Goal: Transaction & Acquisition: Purchase product/service

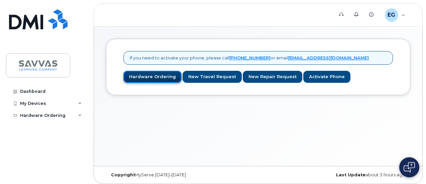
click at [156, 75] on link "Hardware Ordering" at bounding box center [152, 77] width 58 height 12
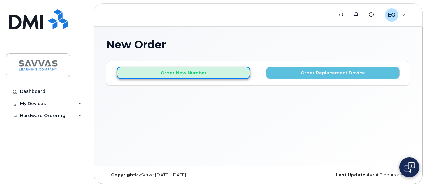
click at [217, 73] on button "Order New Number" at bounding box center [184, 73] width 134 height 12
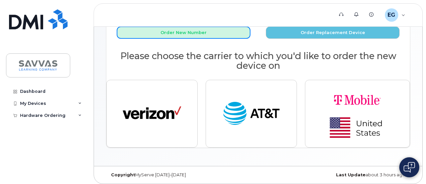
scroll to position [42, 0]
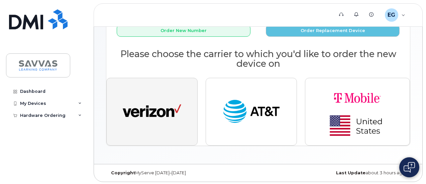
click at [167, 117] on img "button" at bounding box center [152, 112] width 59 height 30
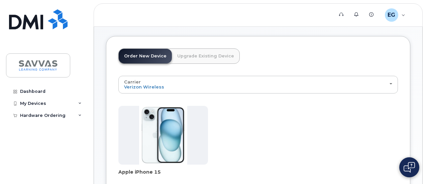
scroll to position [67, 0]
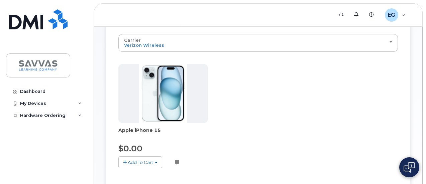
click at [152, 158] on button "Add To Cart" at bounding box center [140, 162] width 44 height 12
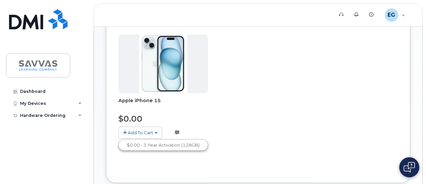
scroll to position [134, 0]
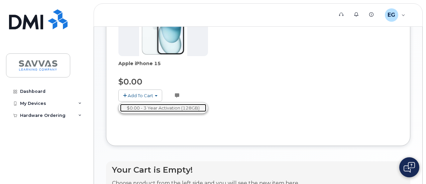
click at [191, 108] on link "$0.00 - 3 Year Activation (128GB)" at bounding box center [163, 108] width 86 height 8
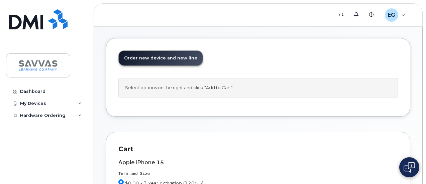
scroll to position [33, 0]
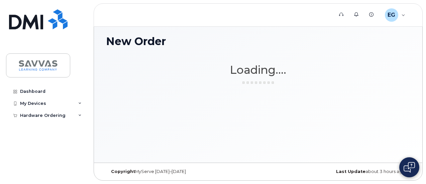
scroll to position [3, 0]
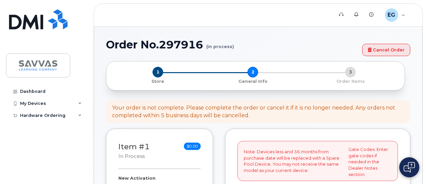
select select
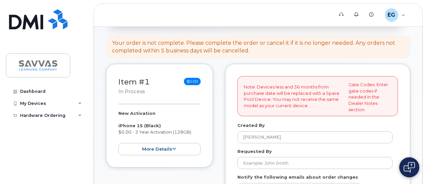
scroll to position [100, 0]
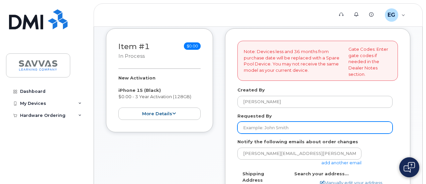
click at [269, 129] on input "Requested By" at bounding box center [314, 128] width 155 height 12
type input "[PERSON_NAME]"
type input "1810 84th ave ct"
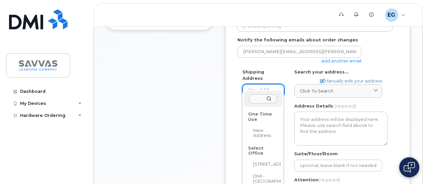
scroll to position [201, 0]
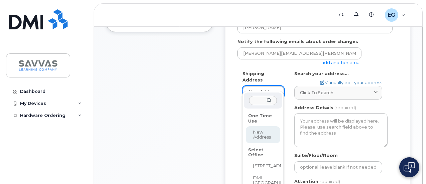
select select
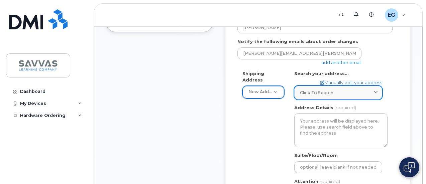
click at [307, 94] on span "Click to search" at bounding box center [316, 93] width 33 height 6
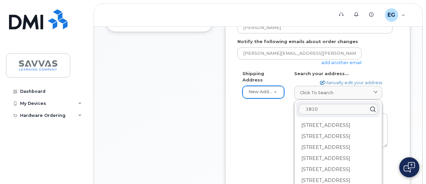
type input "1810 84th ave ct"
type input "[PERSON_NAME]"
type input "7193699178"
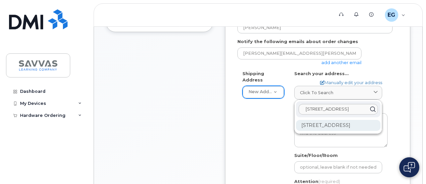
click at [351, 124] on div "1810 84th Avenue Ct Greeley CO 80634-4646" at bounding box center [338, 125] width 85 height 11
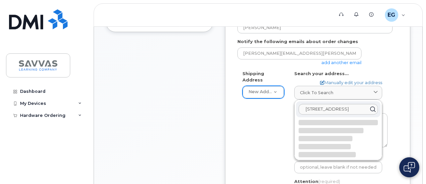
select select
type textarea "1810 84th Avenue Ct GREELEY CO 80634-4646 UNITED STATES"
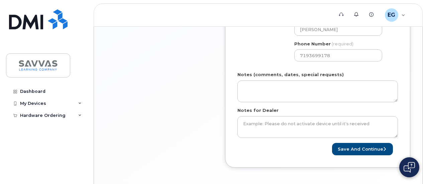
scroll to position [368, 0]
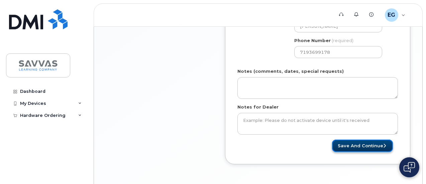
click at [347, 147] on button "Save and Continue" at bounding box center [362, 146] width 61 height 12
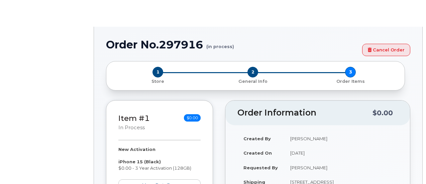
select select
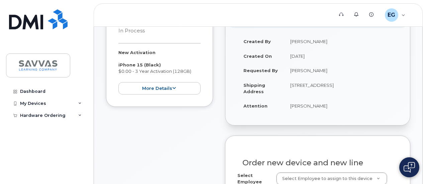
scroll to position [134, 0]
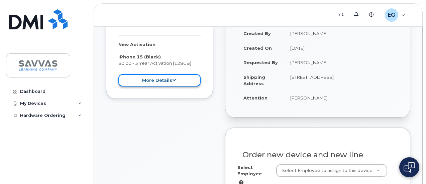
click at [187, 78] on button "more details" at bounding box center [159, 80] width 82 height 12
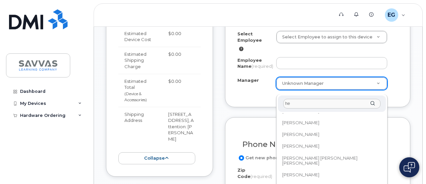
scroll to position [0, 0]
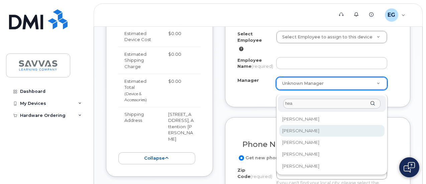
type input "hea"
select select "2016396"
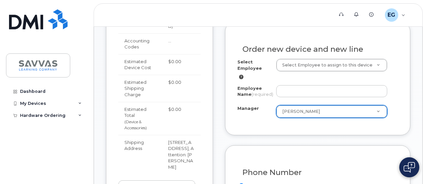
scroll to position [201, 0]
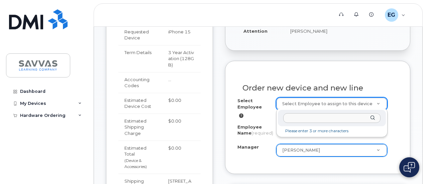
click at [301, 119] on input "text" at bounding box center [331, 118] width 97 height 10
type input "[PERSON_NAME]"
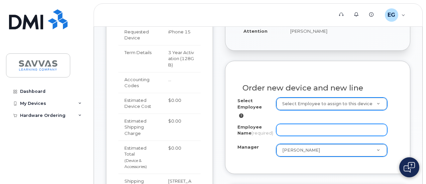
click at [289, 130] on input "Employee Name (required)" at bounding box center [331, 130] width 111 height 12
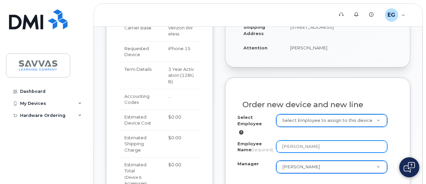
scroll to position [234, 0]
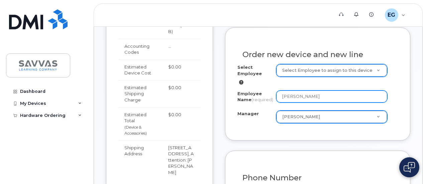
type input "[PERSON_NAME]"
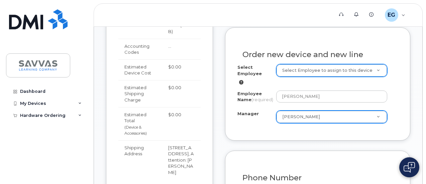
click at [267, 128] on div "Select Employee Select Employee to assign to this device Employee Name (require…" at bounding box center [317, 96] width 160 height 64
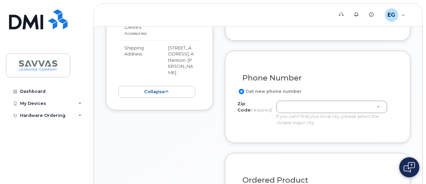
scroll to position [334, 0]
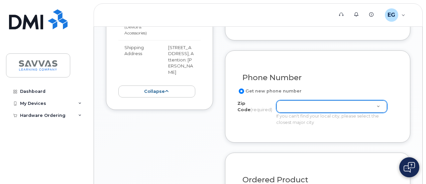
click at [282, 95] on label "Get new phone number" at bounding box center [269, 91] width 64 height 8
click at [244, 94] on input "Get new phone number" at bounding box center [241, 91] width 5 height 5
click at [262, 95] on label "Get new phone number" at bounding box center [269, 91] width 64 height 8
click at [244, 94] on input "Get new phone number" at bounding box center [241, 91] width 5 height 5
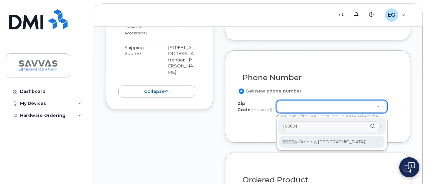
type input "80634"
type input "80634 (Greeley, CO)"
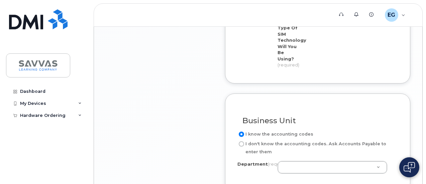
scroll to position [568, 0]
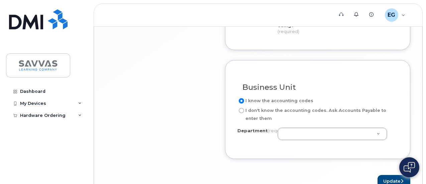
click at [239, 109] on input "I don't know the accounting codes. Ask Accounts Payable to enter them" at bounding box center [241, 110] width 5 height 5
radio input "true"
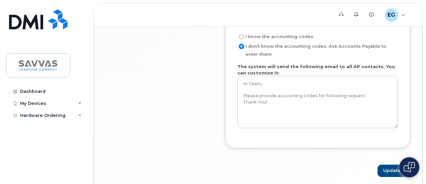
scroll to position [635, 0]
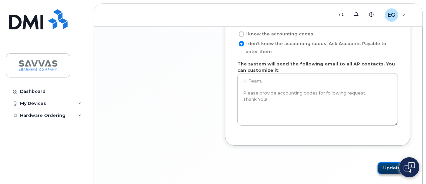
click at [391, 168] on button "Update" at bounding box center [393, 168] width 33 height 12
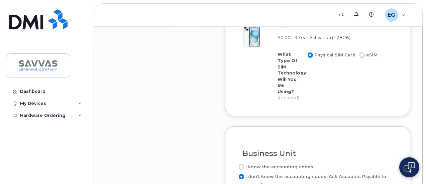
scroll to position [502, 0]
click at [239, 165] on input "I know the accounting codes" at bounding box center [241, 167] width 5 height 5
radio input "true"
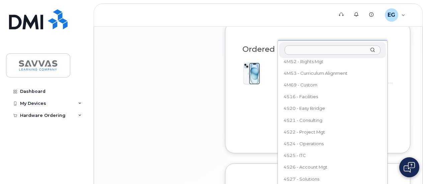
scroll to position [736, 0]
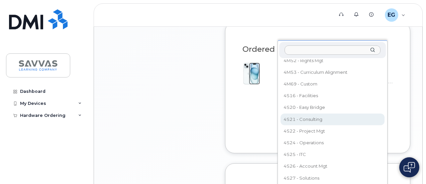
select select "4S21 - Consulting"
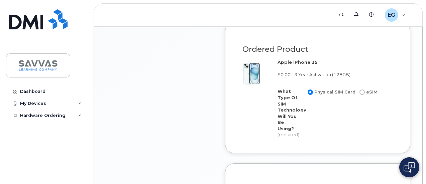
scroll to position [602, 0]
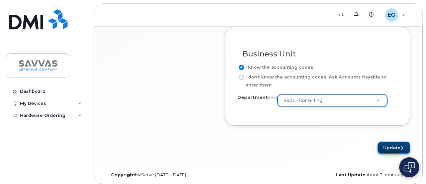
click at [396, 148] on button "Update" at bounding box center [393, 148] width 33 height 12
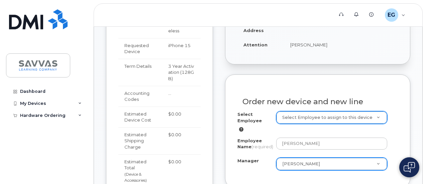
scroll to position [201, 0]
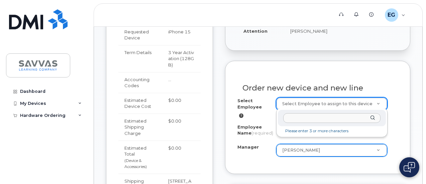
click at [322, 117] on input "text" at bounding box center [331, 118] width 97 height 10
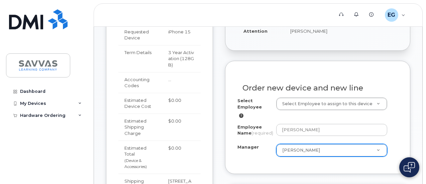
click at [240, 114] on icon at bounding box center [241, 116] width 4 height 4
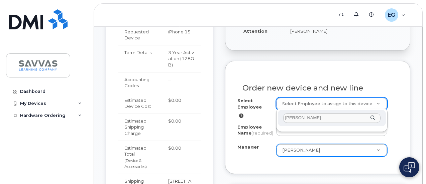
type input "[PERSON_NAME]"
click at [374, 117] on div "[PERSON_NAME]" at bounding box center [332, 118] width 108 height 16
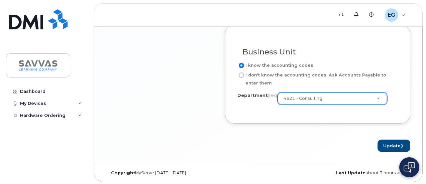
scroll to position [605, 0]
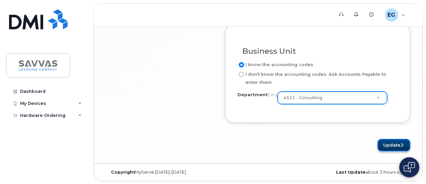
click at [391, 146] on button "Update" at bounding box center [393, 145] width 33 height 12
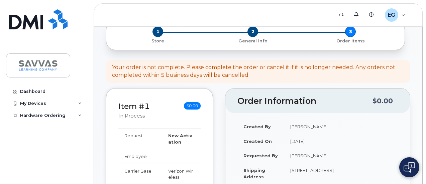
scroll to position [3, 0]
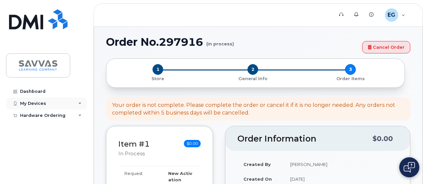
click at [82, 101] on div "My Devices" at bounding box center [46, 104] width 81 height 12
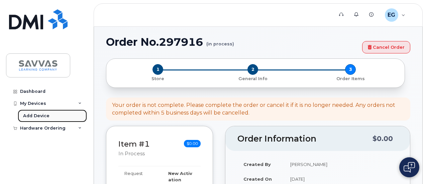
click at [61, 113] on link "Add Device" at bounding box center [52, 116] width 69 height 13
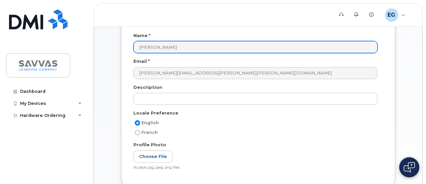
scroll to position [67, 0]
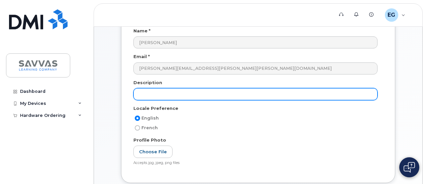
click at [217, 95] on input "text" at bounding box center [255, 94] width 244 height 12
type input "C"
type input "o"
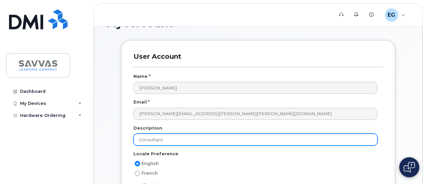
scroll to position [33, 0]
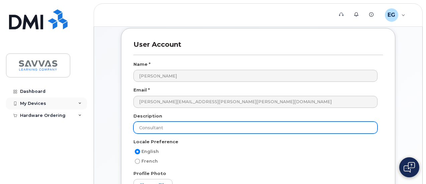
type input "Consultant"
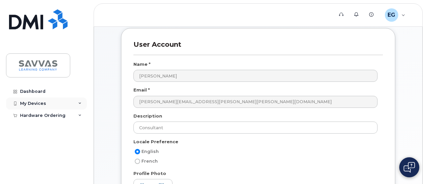
click at [29, 102] on div "My Devices" at bounding box center [33, 103] width 26 height 5
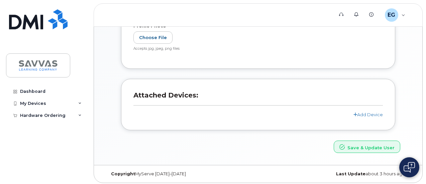
scroll to position [182, 0]
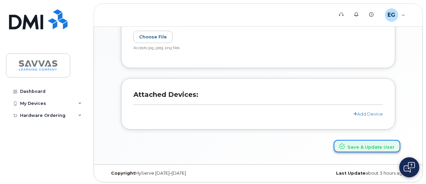
click at [358, 143] on button "Save & Update User" at bounding box center [367, 146] width 67 height 12
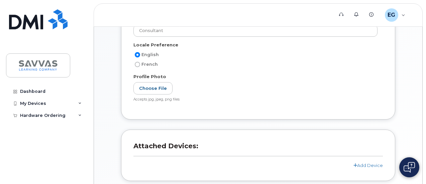
scroll to position [167, 0]
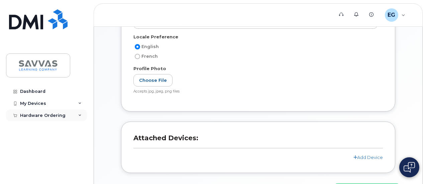
click at [32, 113] on div "Hardware Ordering" at bounding box center [42, 115] width 45 height 5
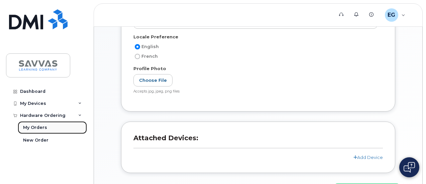
click at [33, 127] on div "My Orders" at bounding box center [35, 128] width 24 height 6
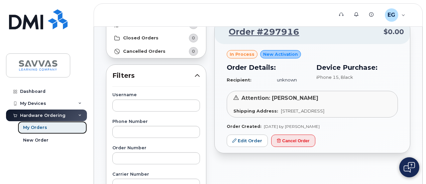
scroll to position [67, 0]
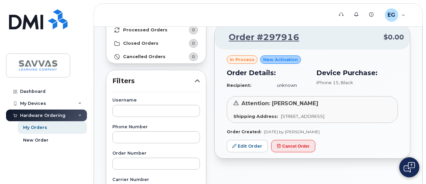
click at [287, 83] on td "unknown" at bounding box center [289, 86] width 37 height 12
click at [248, 151] on link "Edit Order" at bounding box center [247, 146] width 41 height 12
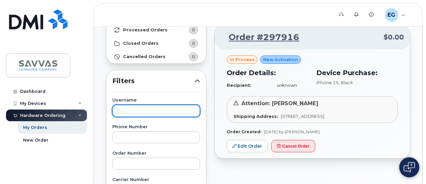
click at [176, 109] on input "text" at bounding box center [156, 111] width 88 height 12
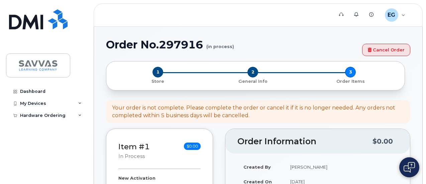
select select
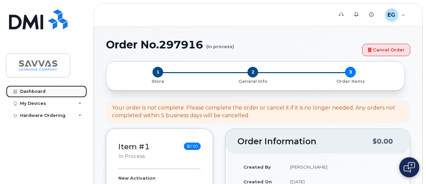
click at [36, 92] on div "Dashboard" at bounding box center [32, 91] width 25 height 5
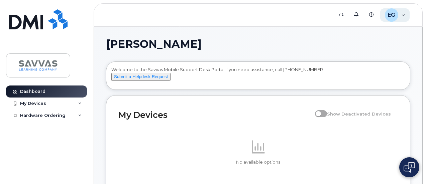
click at [393, 14] on span "EG" at bounding box center [392, 15] width 8 height 8
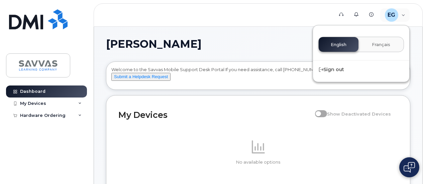
click at [243, 49] on h1 "[PERSON_NAME]" at bounding box center [256, 44] width 301 height 11
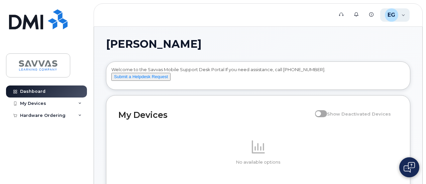
click at [389, 16] on span "EG" at bounding box center [392, 15] width 8 height 8
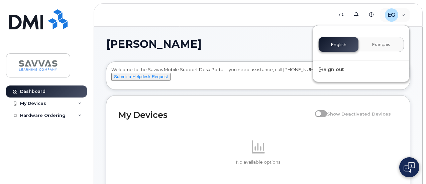
click at [255, 39] on h1 "[PERSON_NAME]" at bounding box center [256, 44] width 301 height 11
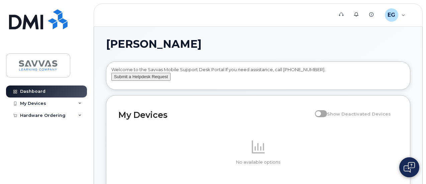
click at [154, 81] on button "Submit a Helpdesk Request" at bounding box center [140, 77] width 59 height 8
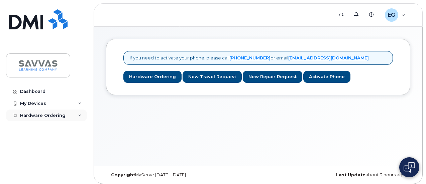
click at [53, 115] on div "Hardware Ordering" at bounding box center [42, 115] width 45 height 5
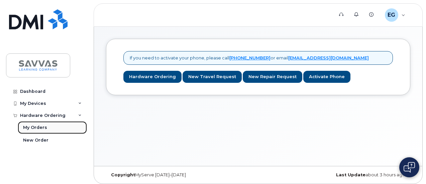
click at [42, 125] on div "My Orders" at bounding box center [35, 128] width 24 height 6
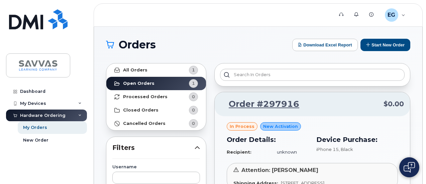
drag, startPoint x: 279, startPoint y: 103, endPoint x: 328, endPoint y: 117, distance: 50.8
click at [328, 117] on div "in process New Activation Order Details: Recipient: unknown Device Purchase: iP…" at bounding box center [312, 170] width 195 height 109
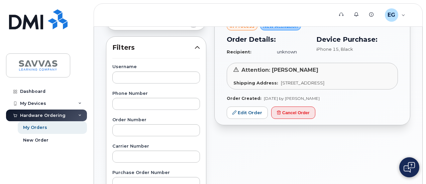
scroll to position [33, 0]
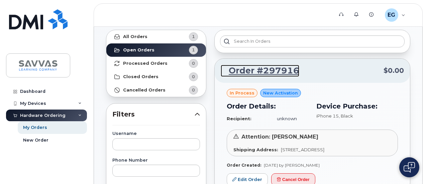
click at [259, 69] on link "Order #297916" at bounding box center [260, 71] width 79 height 12
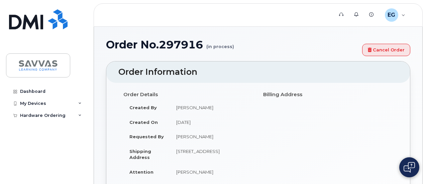
click at [290, 96] on h4 "Billing Address" at bounding box center [328, 95] width 130 height 6
click at [297, 95] on h4 "Billing Address" at bounding box center [328, 95] width 130 height 6
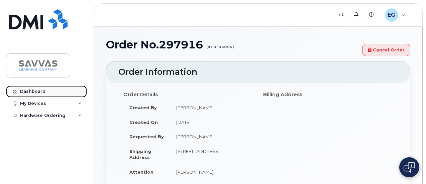
click at [39, 90] on div "Dashboard" at bounding box center [32, 91] width 25 height 5
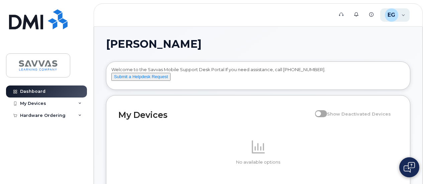
click at [390, 14] on span "EG" at bounding box center [392, 15] width 8 height 8
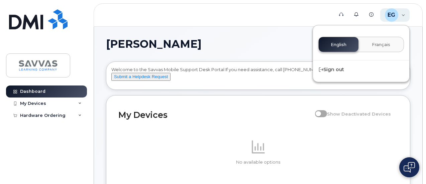
click at [389, 17] on span "EG" at bounding box center [392, 15] width 8 height 8
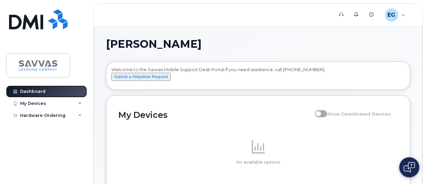
click at [47, 93] on link "Dashboard" at bounding box center [46, 92] width 81 height 12
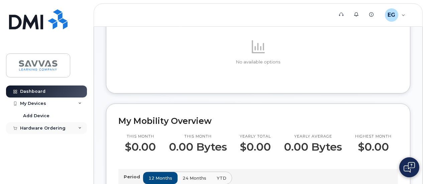
click at [44, 127] on div "Hardware Ordering" at bounding box center [42, 128] width 45 height 5
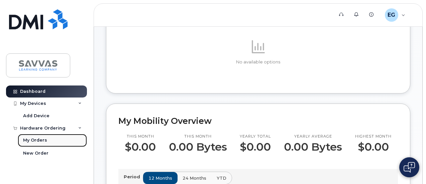
click at [38, 140] on div "My Orders" at bounding box center [35, 140] width 24 height 6
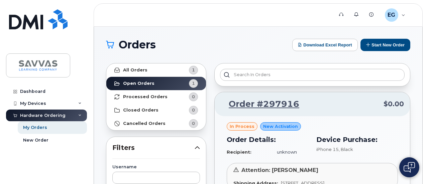
click at [238, 128] on span "in process" at bounding box center [242, 126] width 25 height 6
click at [274, 125] on span "New Activation" at bounding box center [280, 126] width 35 height 6
click at [149, 71] on link "All Orders 1" at bounding box center [156, 70] width 100 height 13
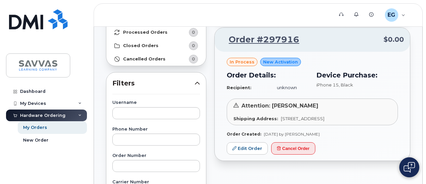
scroll to position [67, 0]
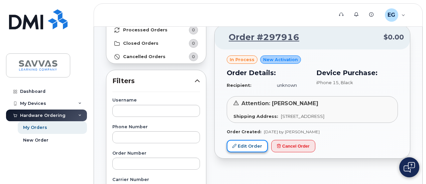
click at [245, 152] on link "Edit Order" at bounding box center [247, 146] width 41 height 12
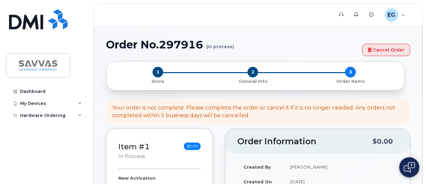
select select
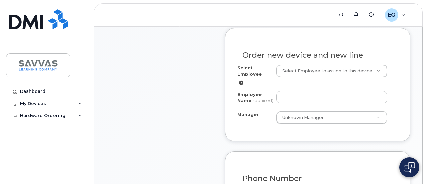
scroll to position [234, 0]
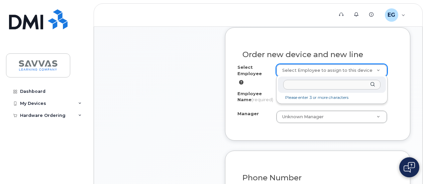
click at [315, 86] on input "text" at bounding box center [331, 85] width 97 height 10
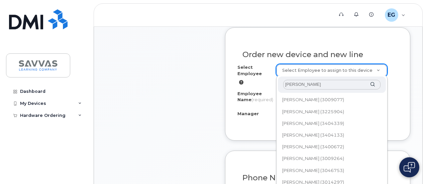
type input "[PERSON_NAME]"
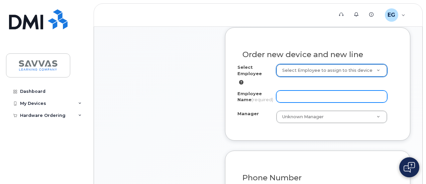
click at [311, 97] on input "Employee Name (required)" at bounding box center [331, 97] width 111 height 12
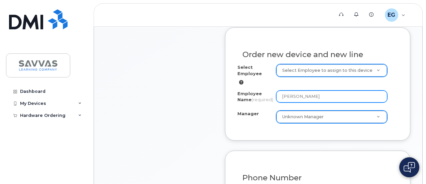
type input "[PERSON_NAME]"
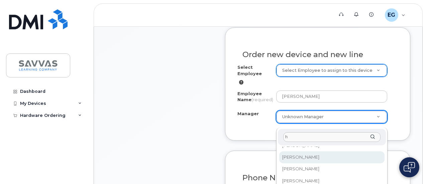
scroll to position [0, 0]
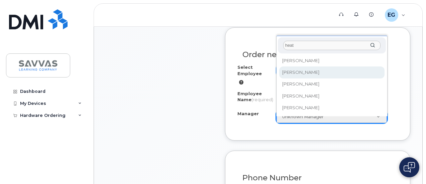
type input "heat"
select select "2016396"
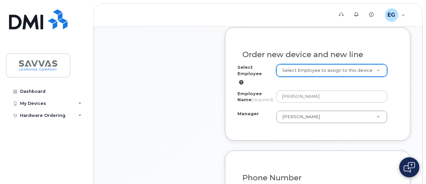
click at [273, 128] on div "Select Employee Select Employee to assign to this device Employee Name (require…" at bounding box center [317, 96] width 160 height 64
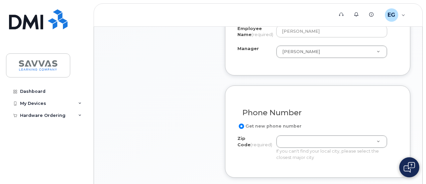
scroll to position [334, 0]
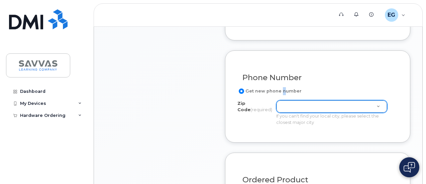
click at [280, 95] on label "Get new phone number" at bounding box center [269, 91] width 64 height 8
click at [244, 94] on input "Get new phone number" at bounding box center [241, 91] width 5 height 5
click at [257, 94] on label "Get new phone number" at bounding box center [269, 91] width 64 height 8
click at [244, 94] on input "Get new phone number" at bounding box center [241, 91] width 5 height 5
click at [241, 94] on input "Get new phone number" at bounding box center [241, 91] width 5 height 5
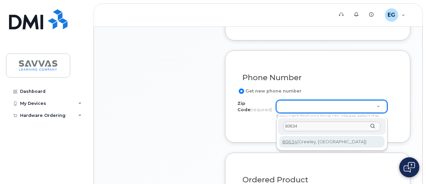
type input "80634"
type input "80634 (Greeley, CO)"
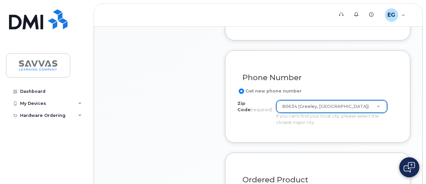
click at [243, 125] on div "Zip Code (required) 80634 (Greeley, CO) Zip Code (required) 80634 (Greeley, CO)…" at bounding box center [314, 112] width 155 height 25
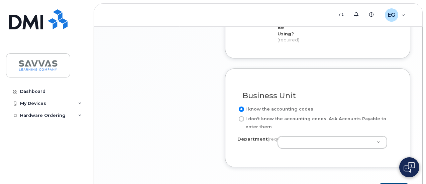
scroll to position [568, 0]
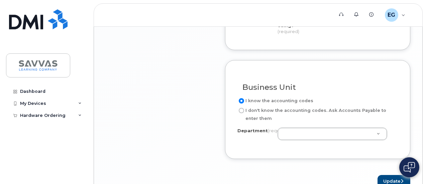
click at [241, 101] on input "I know the accounting codes" at bounding box center [241, 100] width 5 height 5
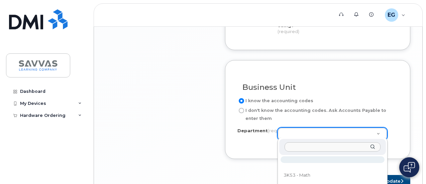
scroll to position [602, 0]
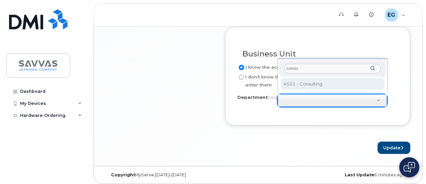
type input "consu"
select select "4S21 - Consulting"
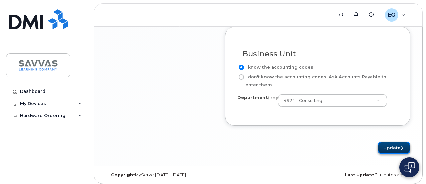
click at [398, 147] on button "Update" at bounding box center [393, 148] width 33 height 12
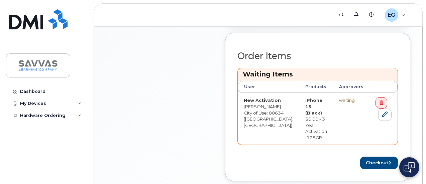
scroll to position [267, 0]
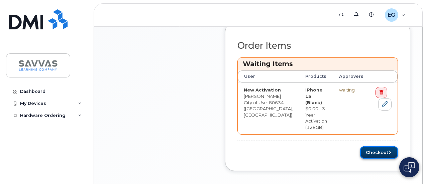
click at [376, 146] on button "Checkout" at bounding box center [379, 152] width 38 height 12
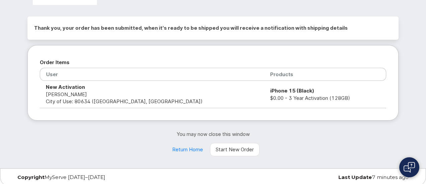
scroll to position [39, 0]
